Goal: Check status: Check status

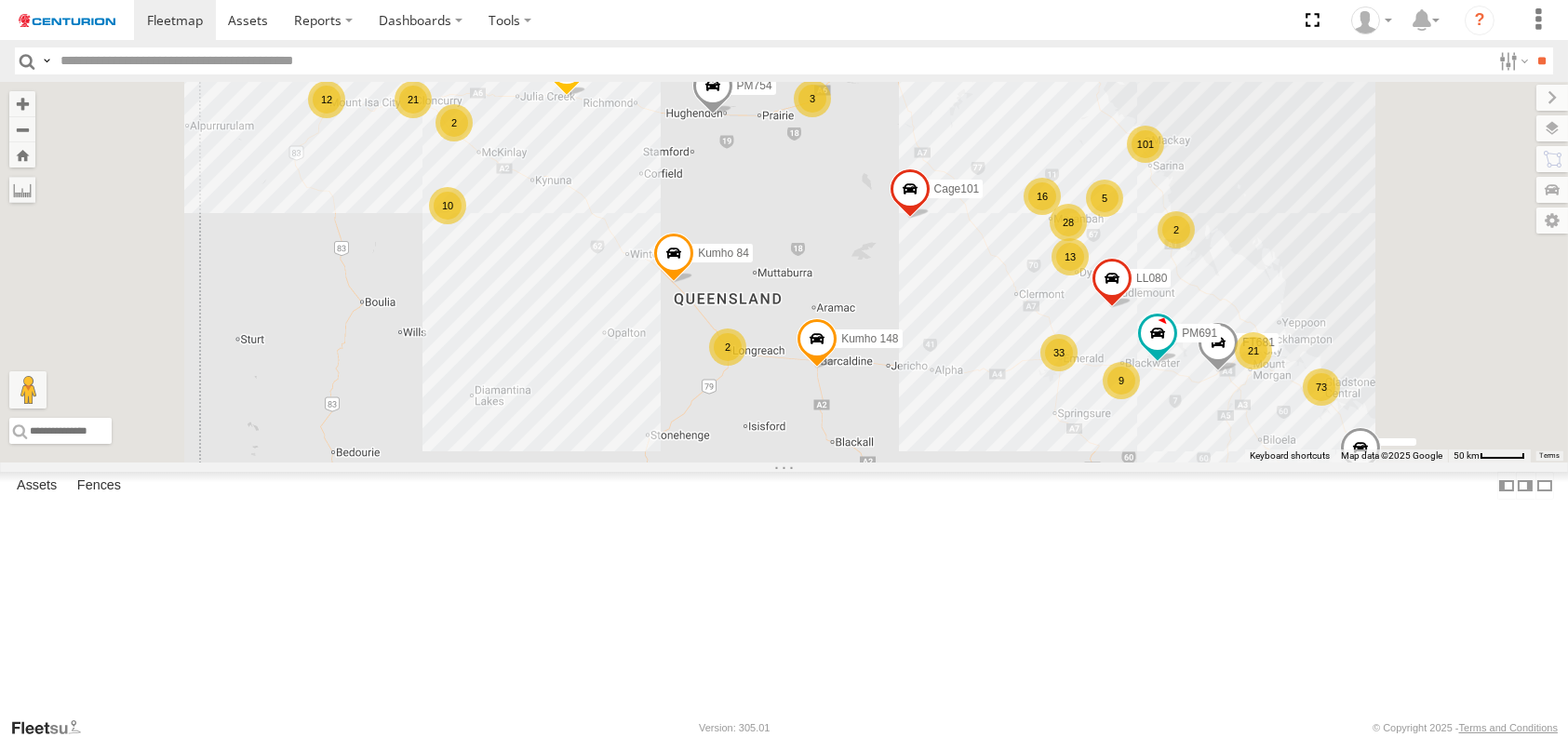
click at [831, 117] on div "3" at bounding box center [813, 99] width 37 height 37
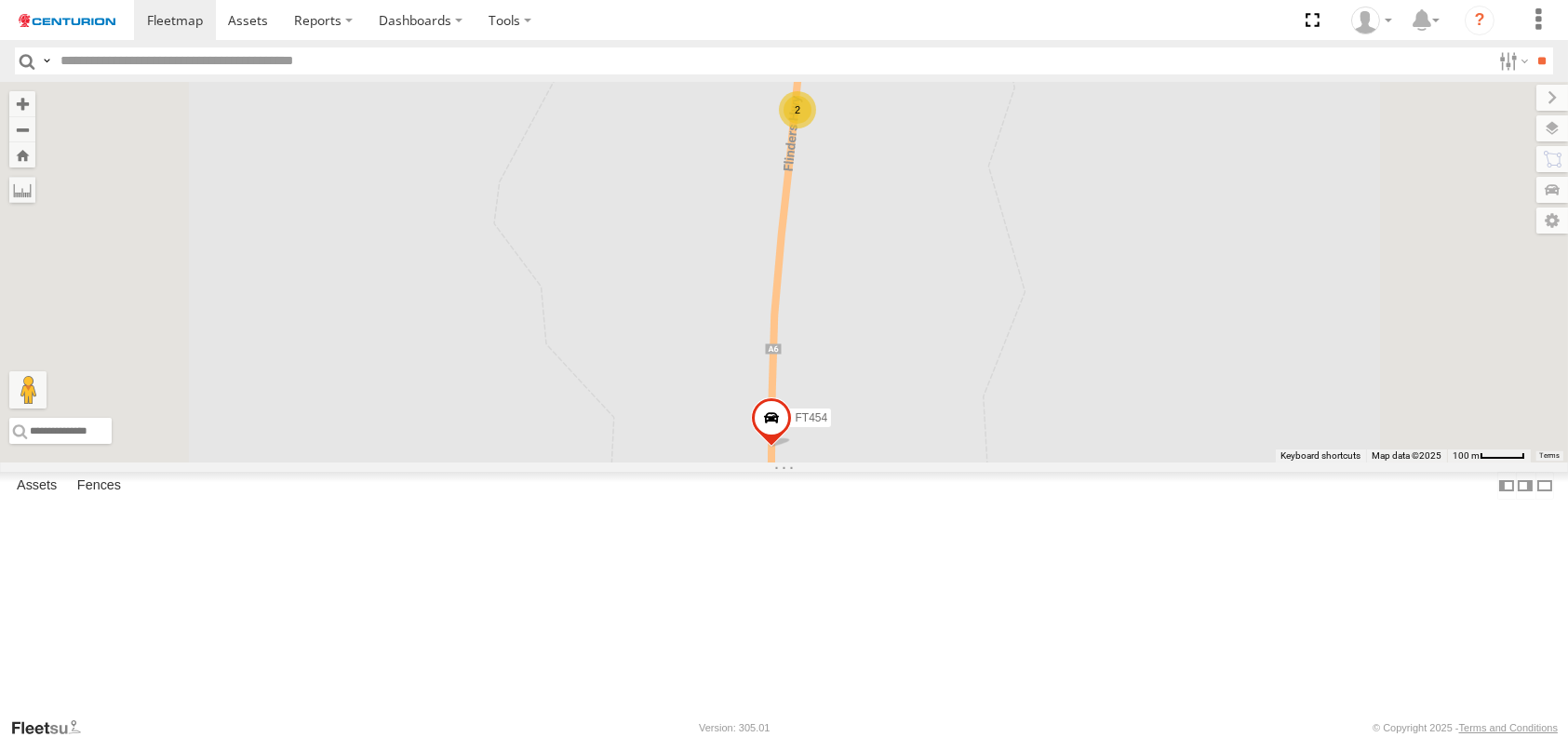
drag, startPoint x: 1037, startPoint y: 229, endPoint x: 1029, endPoint y: 243, distance: 16.1
click at [816, 129] on div "2" at bounding box center [797, 109] width 37 height 37
click at [807, 150] on div "2" at bounding box center [788, 131] width 37 height 37
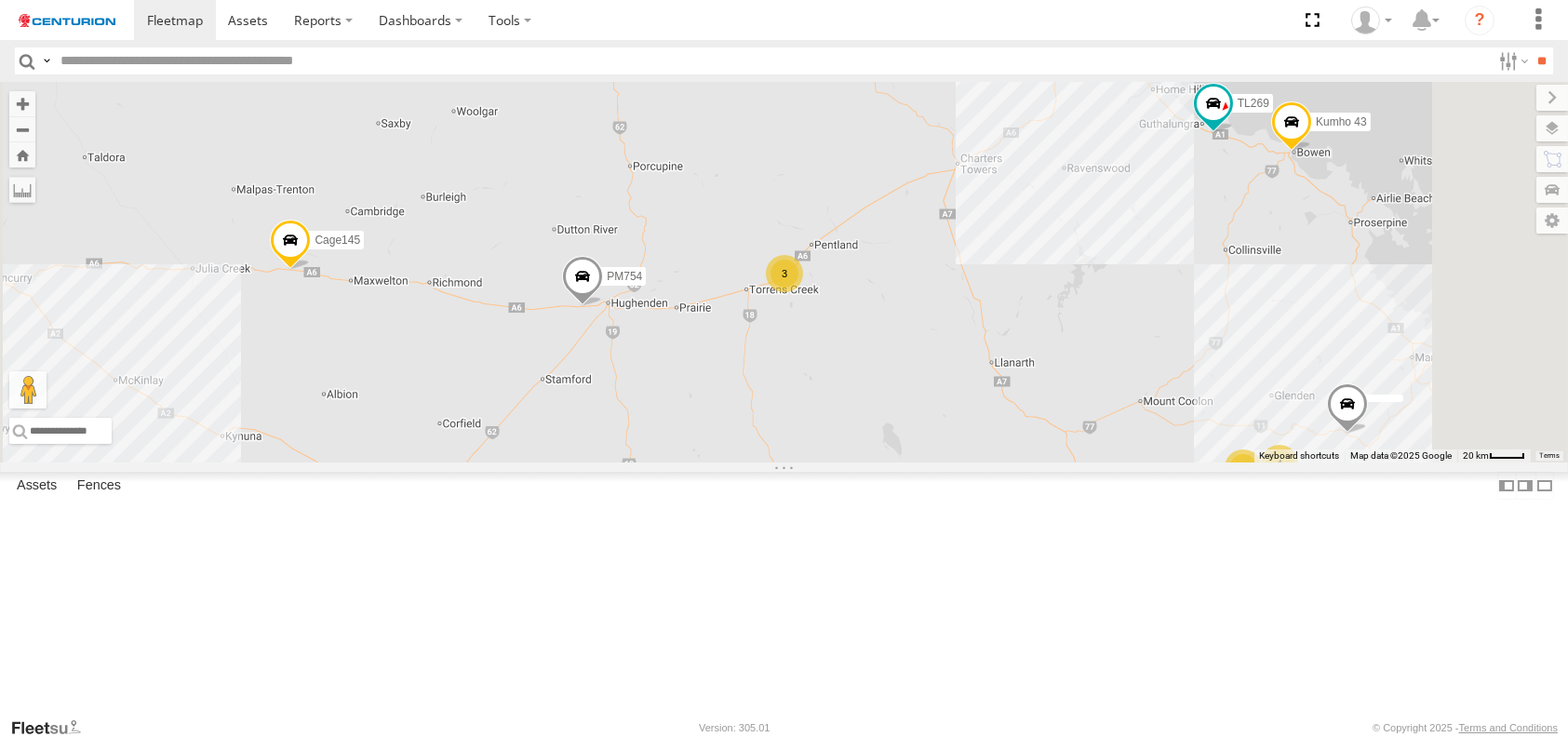
click at [603, 306] on span at bounding box center [582, 281] width 41 height 50
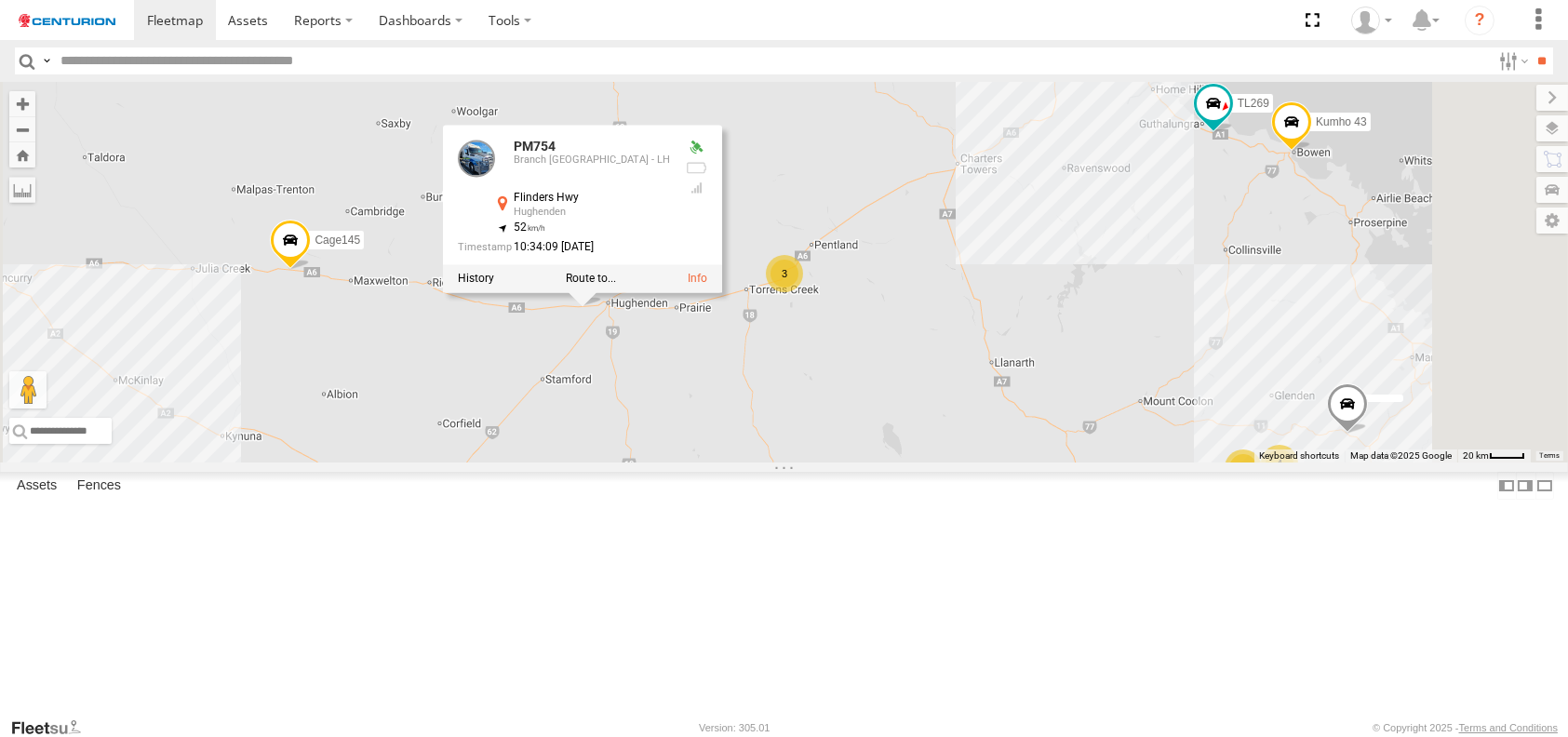
click at [943, 463] on div "F0261 TL289 F0379 D0549 Cage046 Cage174 LL119 PM670 Kumho 84 TL265 FT938 TL270 …" at bounding box center [784, 272] width 1568 height 381
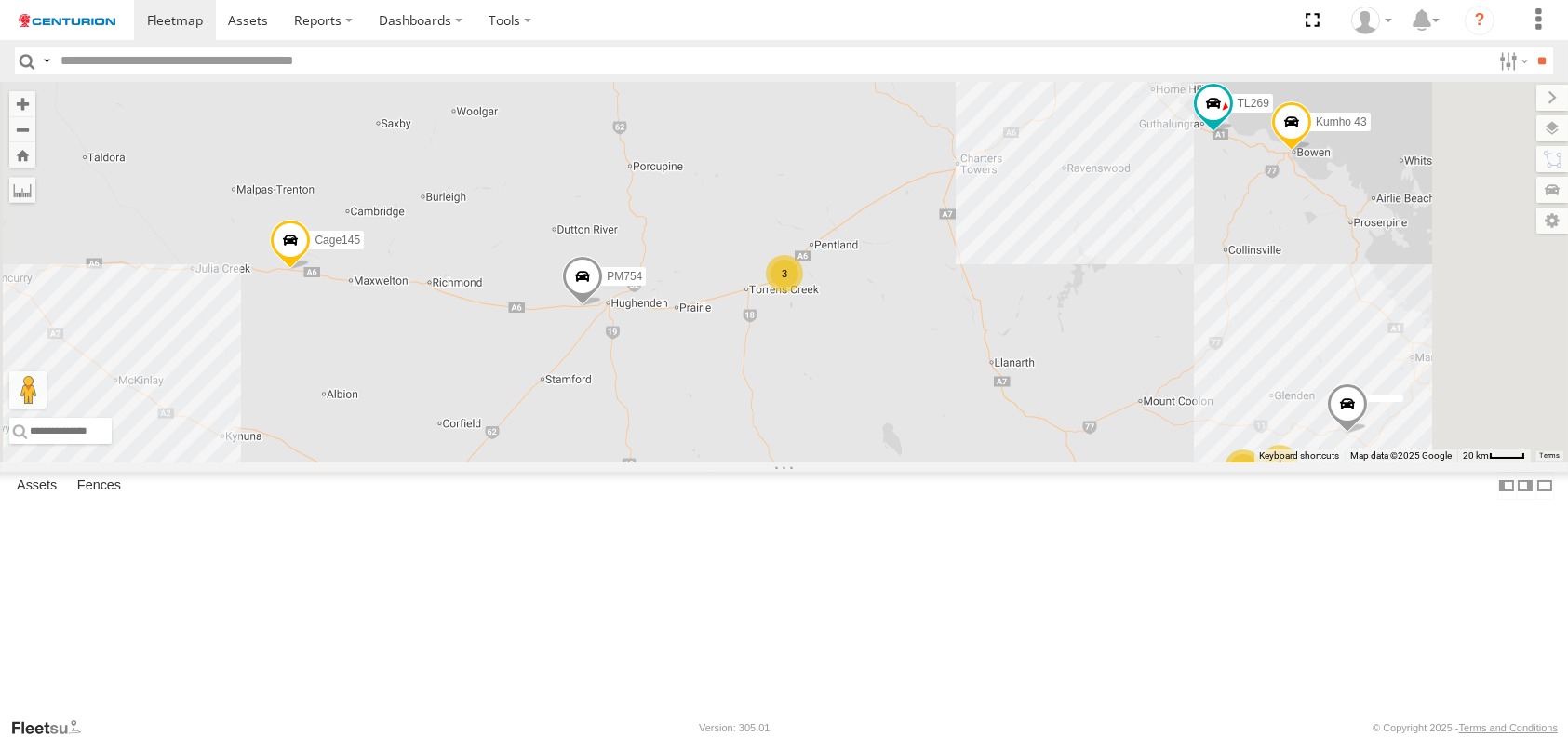
click at [603, 306] on span at bounding box center [582, 281] width 41 height 50
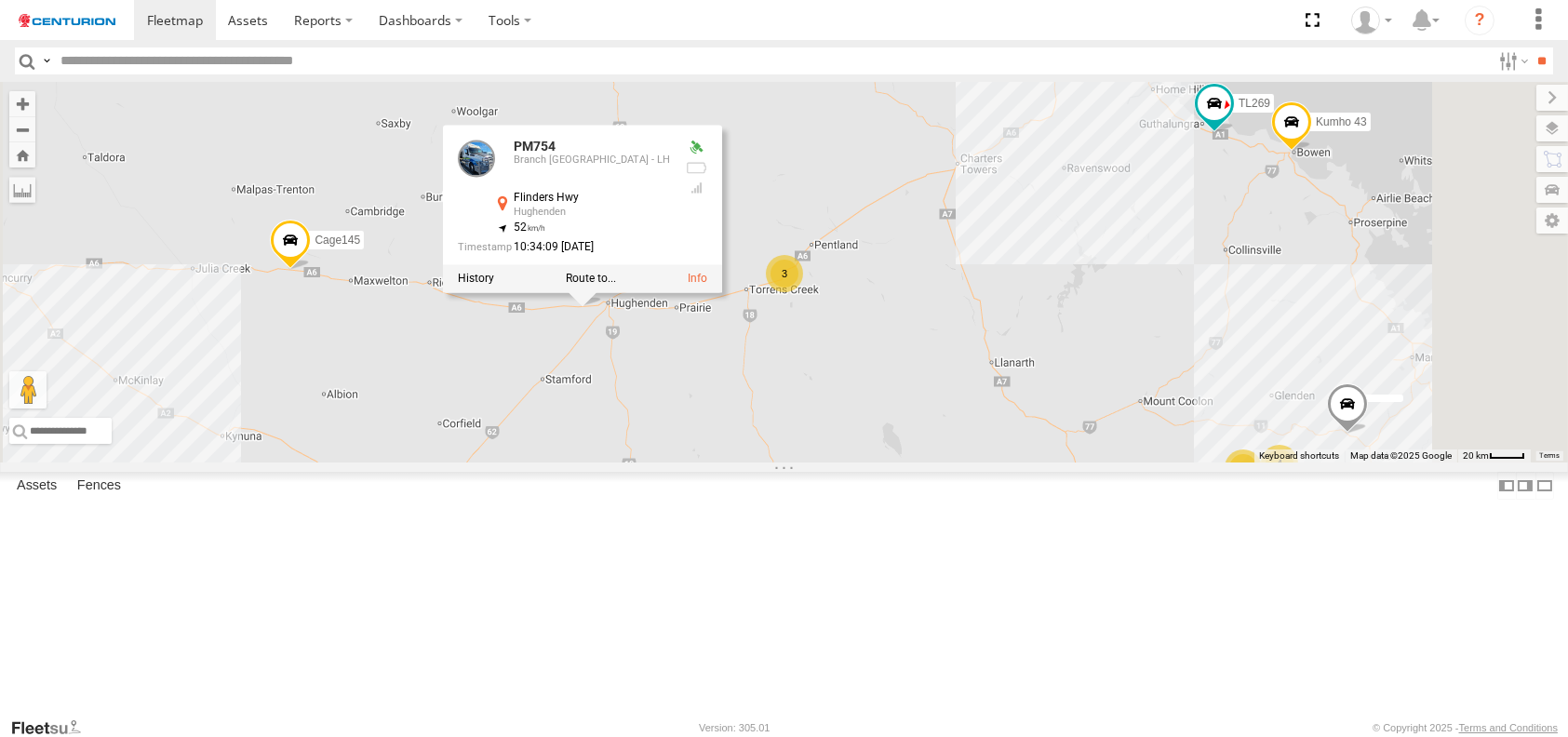
click at [903, 463] on div "F0261 TL289 F0379 D0549 Cage046 Cage174 LL119 PM670 Kumho 84 TL265 FT938 TL270 …" at bounding box center [784, 272] width 1568 height 381
click at [902, 463] on div "F0261 TL289 F0379 D0549 Cage046 Cage174 LL119 PM670 Kumho 84 TL265 FT938 TL270 …" at bounding box center [784, 272] width 1568 height 381
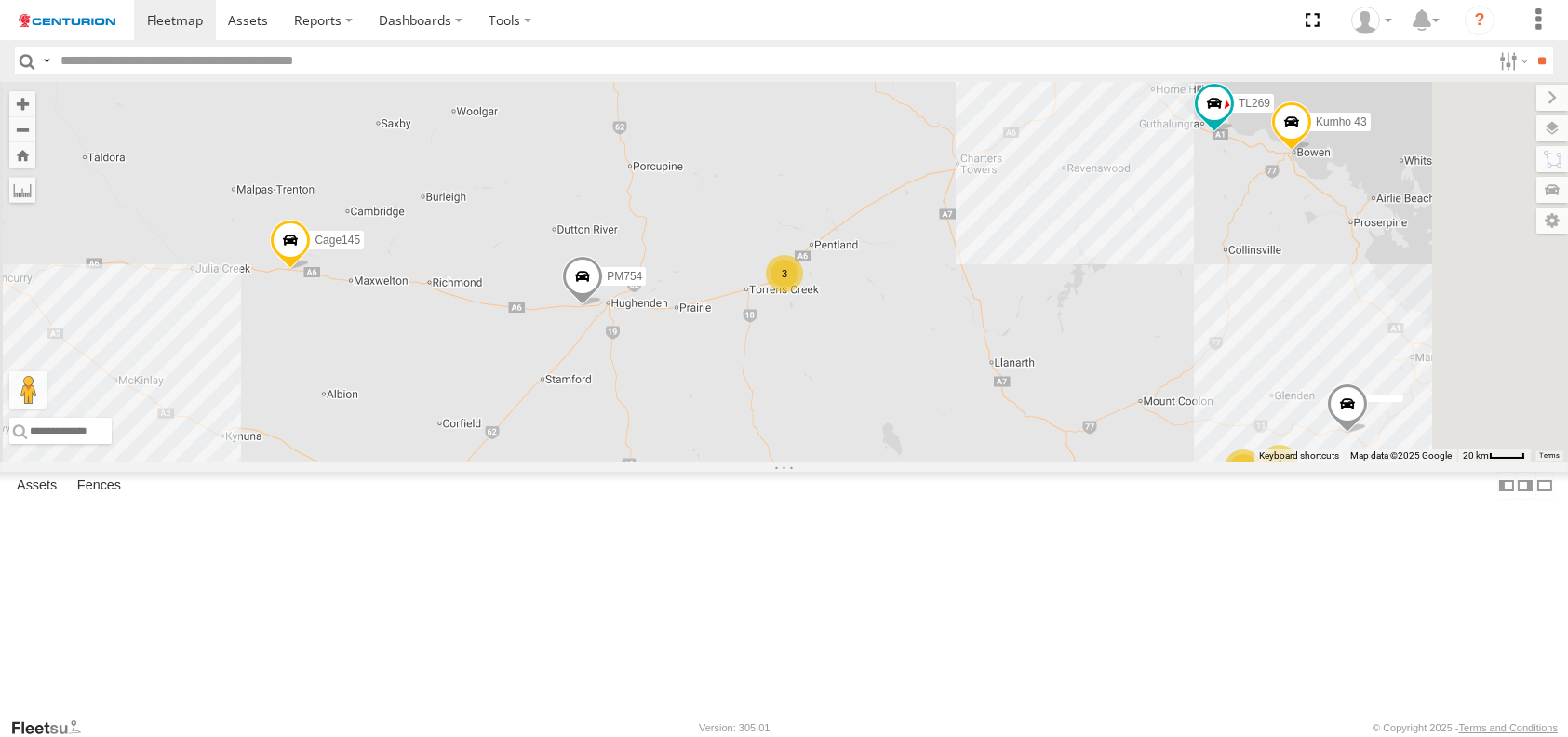
click at [803, 292] on div "3" at bounding box center [784, 273] width 37 height 37
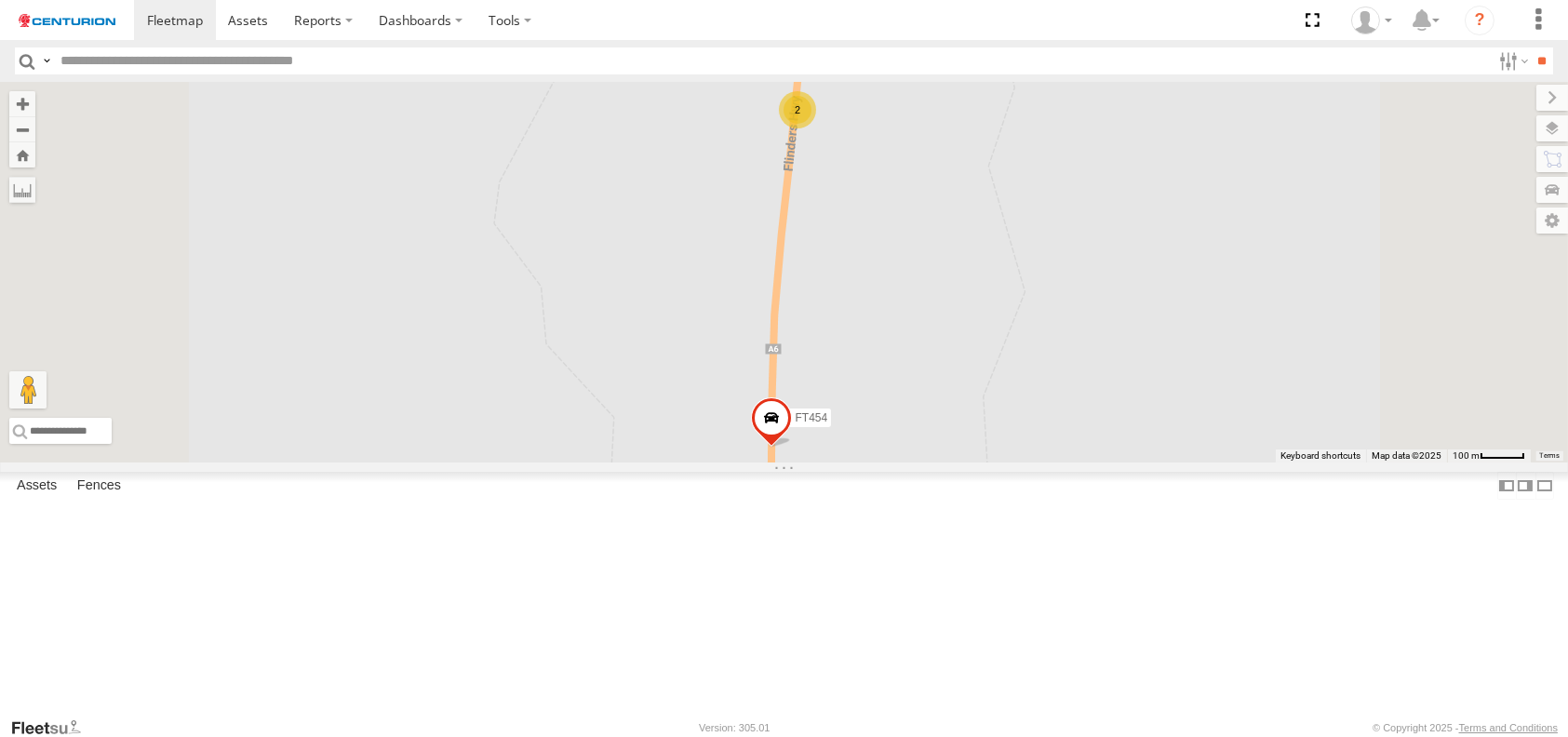
click at [816, 129] on div "2" at bounding box center [797, 109] width 37 height 37
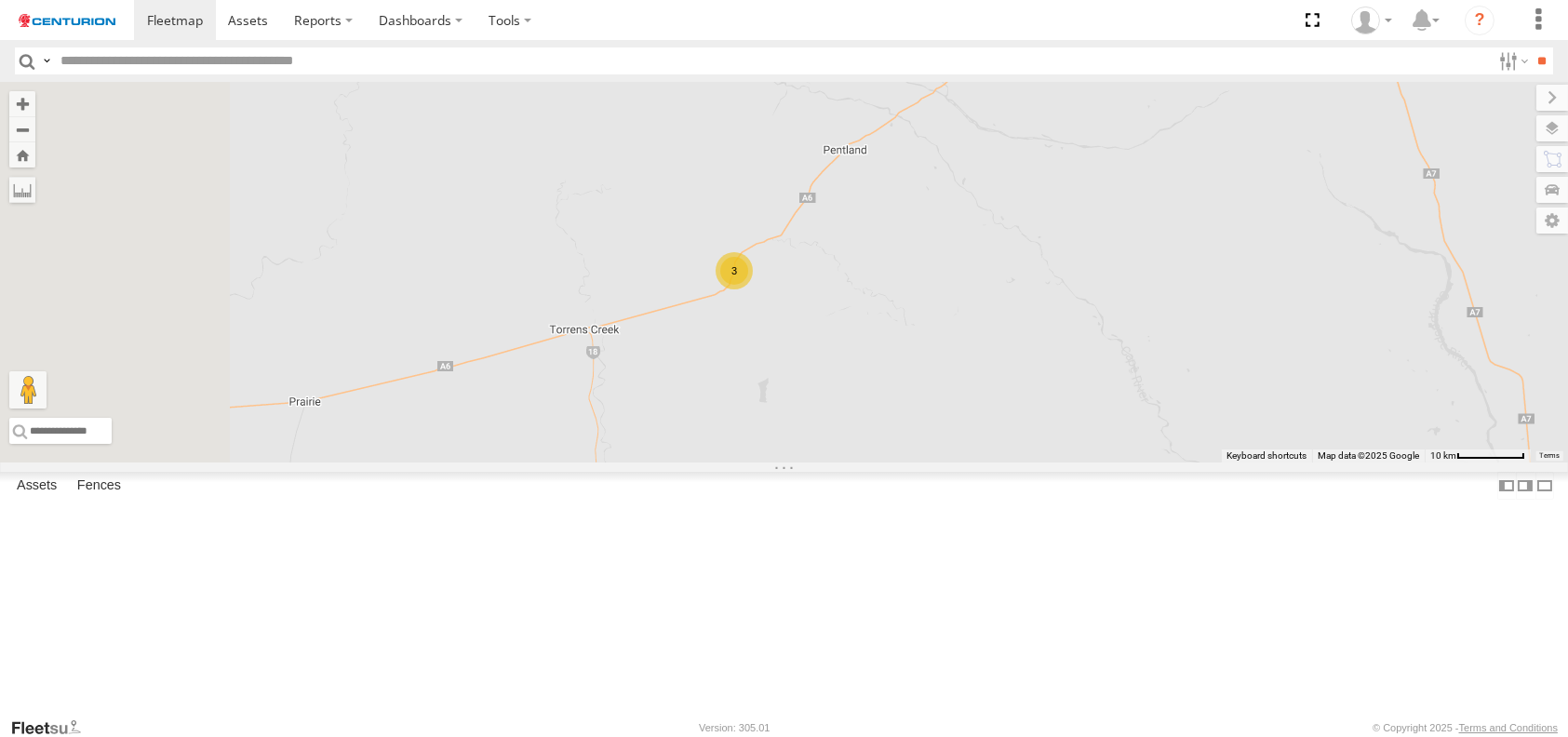
drag, startPoint x: 901, startPoint y: 575, endPoint x: 1120, endPoint y: 449, distance: 252.7
click at [1123, 456] on div "F0261 TL289 F0379 D0549 Cage046 Cage174 LL119 PM670 Kumho 84 TL265 FT938 TL270 …" at bounding box center [784, 272] width 1568 height 381
